Goal: Use online tool/utility: Utilize a website feature to perform a specific function

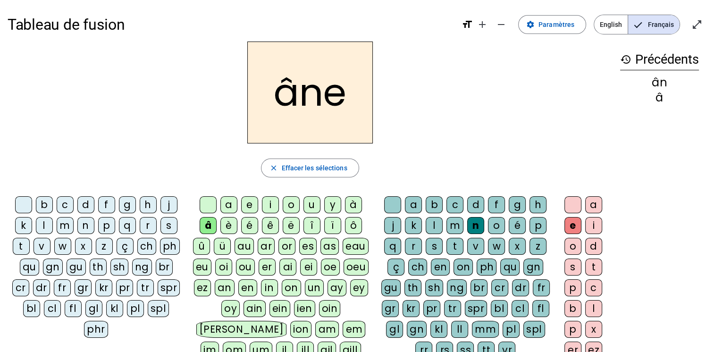
click at [457, 226] on div "m" at bounding box center [455, 225] width 17 height 17
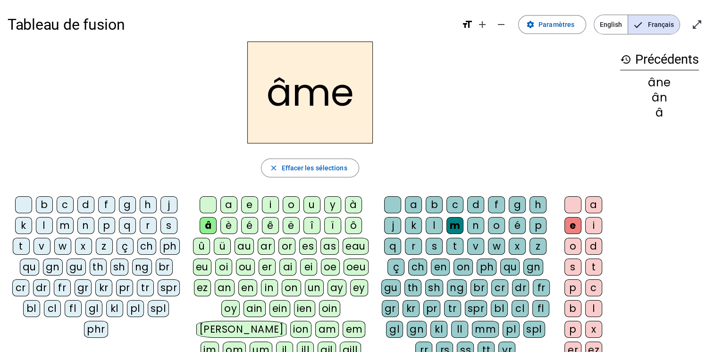
click at [518, 203] on div "g" at bounding box center [517, 204] width 17 height 17
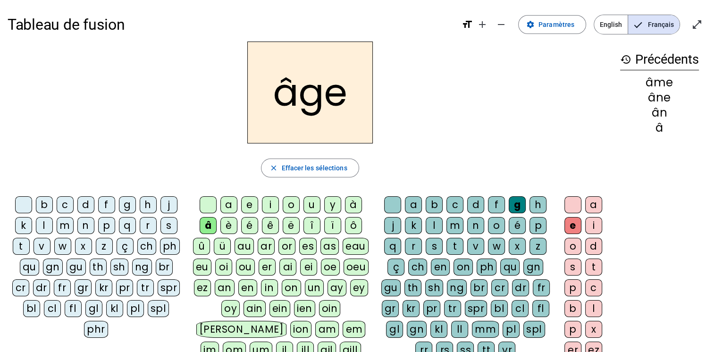
click at [230, 203] on div "a" at bounding box center [229, 204] width 17 height 17
click at [107, 222] on div "p" at bounding box center [106, 225] width 17 height 17
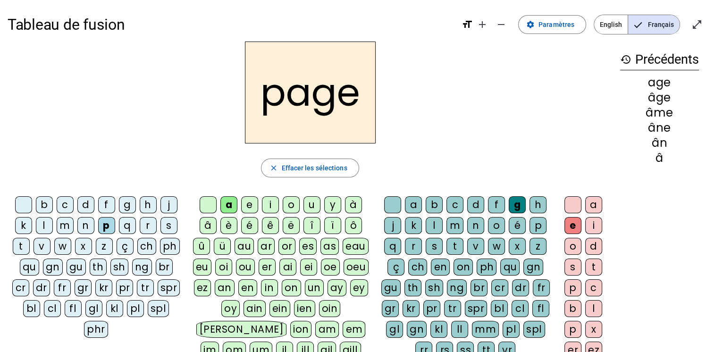
click at [170, 223] on div "s" at bounding box center [169, 225] width 17 height 17
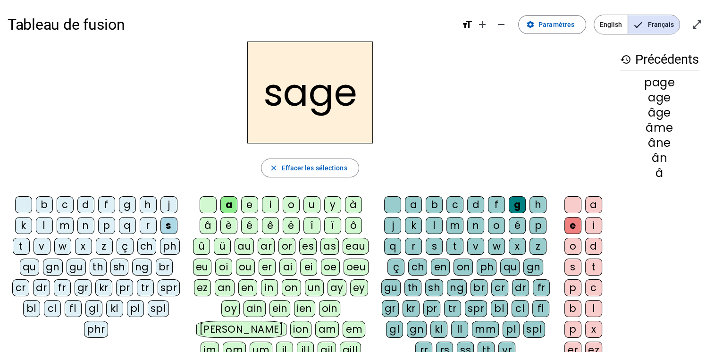
click at [83, 226] on div "n" at bounding box center [85, 225] width 17 height 17
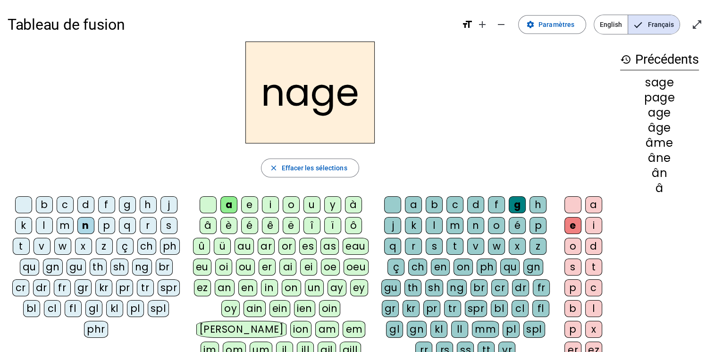
click at [68, 226] on div "m" at bounding box center [65, 225] width 17 height 17
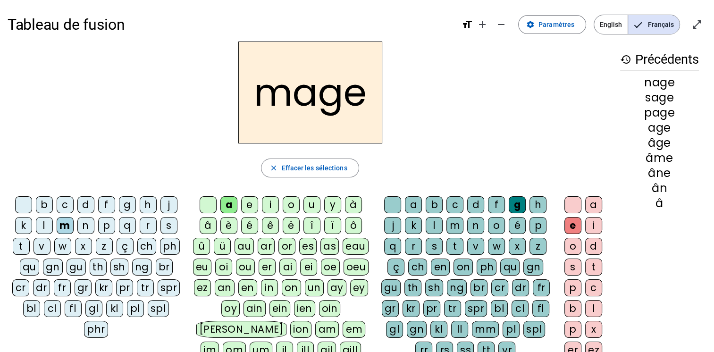
click at [314, 208] on div "u" at bounding box center [312, 204] width 17 height 17
click at [41, 226] on div "l" at bounding box center [44, 225] width 17 height 17
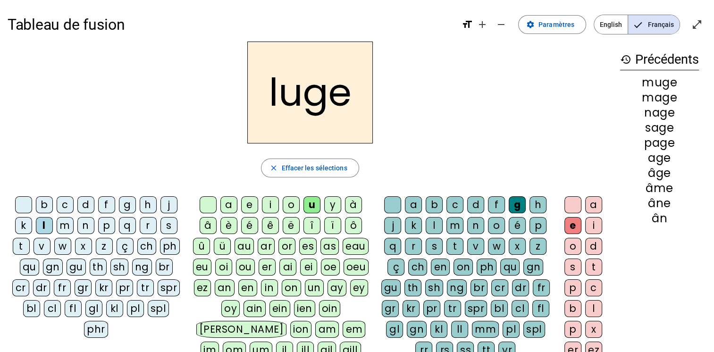
click at [289, 201] on div "o" at bounding box center [291, 204] width 17 height 17
